Goal: Task Accomplishment & Management: Use online tool/utility

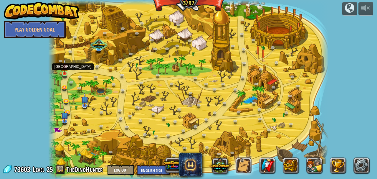
click at [63, 73] on img at bounding box center [64, 66] width 6 height 15
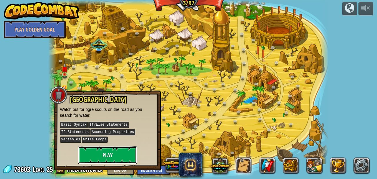
click at [108, 151] on button "Play" at bounding box center [107, 155] width 59 height 18
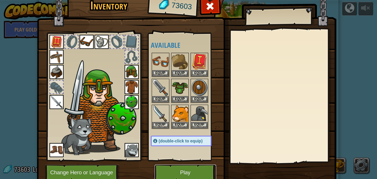
click at [185, 172] on button "Play" at bounding box center [184, 172] width 61 height 16
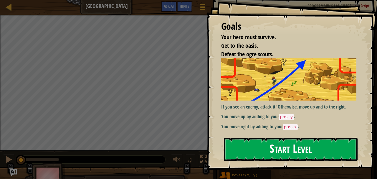
click at [274, 150] on button "Start Level" at bounding box center [291, 148] width 134 height 23
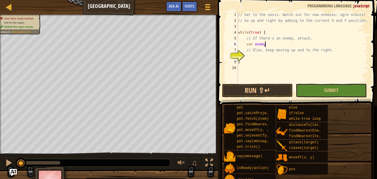
scroll to position [3, 2]
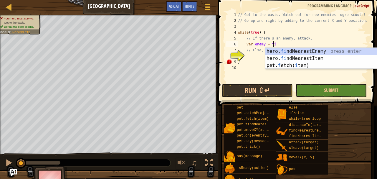
type textarea "var enemy = fin"
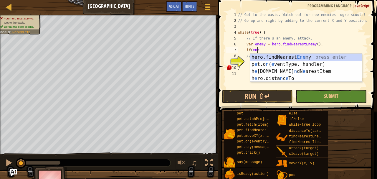
scroll to position [3, 1]
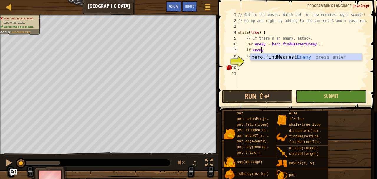
type textarea "if(enemy)"
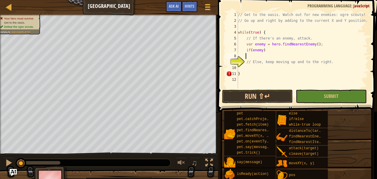
type textarea "{"
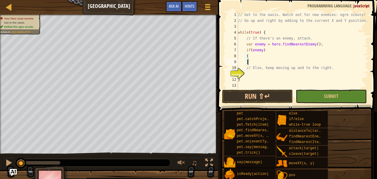
type textarea "}"
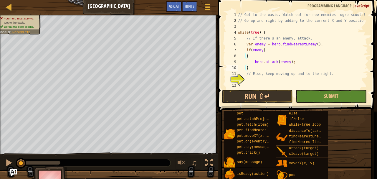
type textarea "// Else, keep moving up and to the right."
click at [253, 79] on div "// Get to the oasis. Watch out for new enemies: ogre scouts! // Go up and right…" at bounding box center [301, 56] width 128 height 88
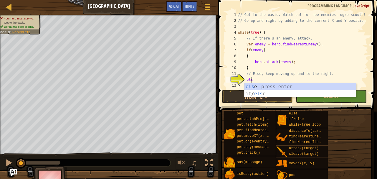
type textarea "else"
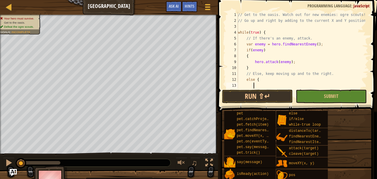
type textarea "{"
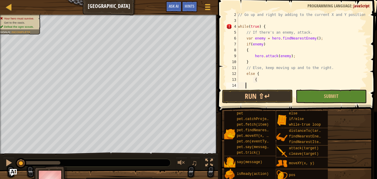
scroll to position [3, 0]
type textarea "{"
click at [254, 73] on div "// Go up and right by adding to the current X and Y position. while ( true ) { …" at bounding box center [301, 56] width 128 height 88
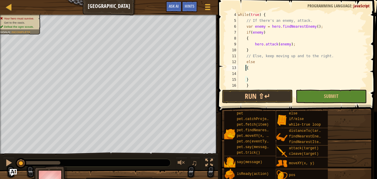
scroll to position [29, 0]
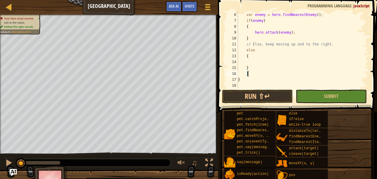
click at [253, 73] on div "var enemy = hero . findNearestEnemy ( ) ; if ( enemy ) { hero . attack ( enemy …" at bounding box center [301, 56] width 128 height 88
type textarea "}"
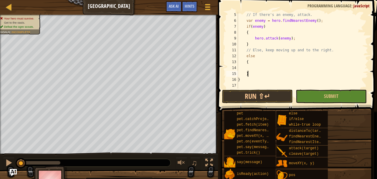
scroll to position [24, 0]
click at [255, 65] on div "// If there's an enemy, attack. var enemy = hero . findNearestEnemy ( ) ; if ( …" at bounding box center [301, 56] width 128 height 88
type textarea "hero.moveXY(hero.pos.x +5, hero.pos.y + 5);"
click at [313, 94] on button "Submit" at bounding box center [330, 96] width 71 height 14
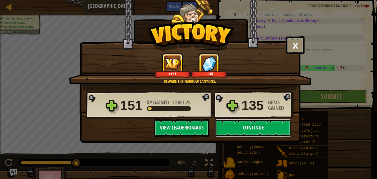
click at [256, 128] on button "Continue" at bounding box center [253, 128] width 76 height 18
